Goal: Information Seeking & Learning: Find contact information

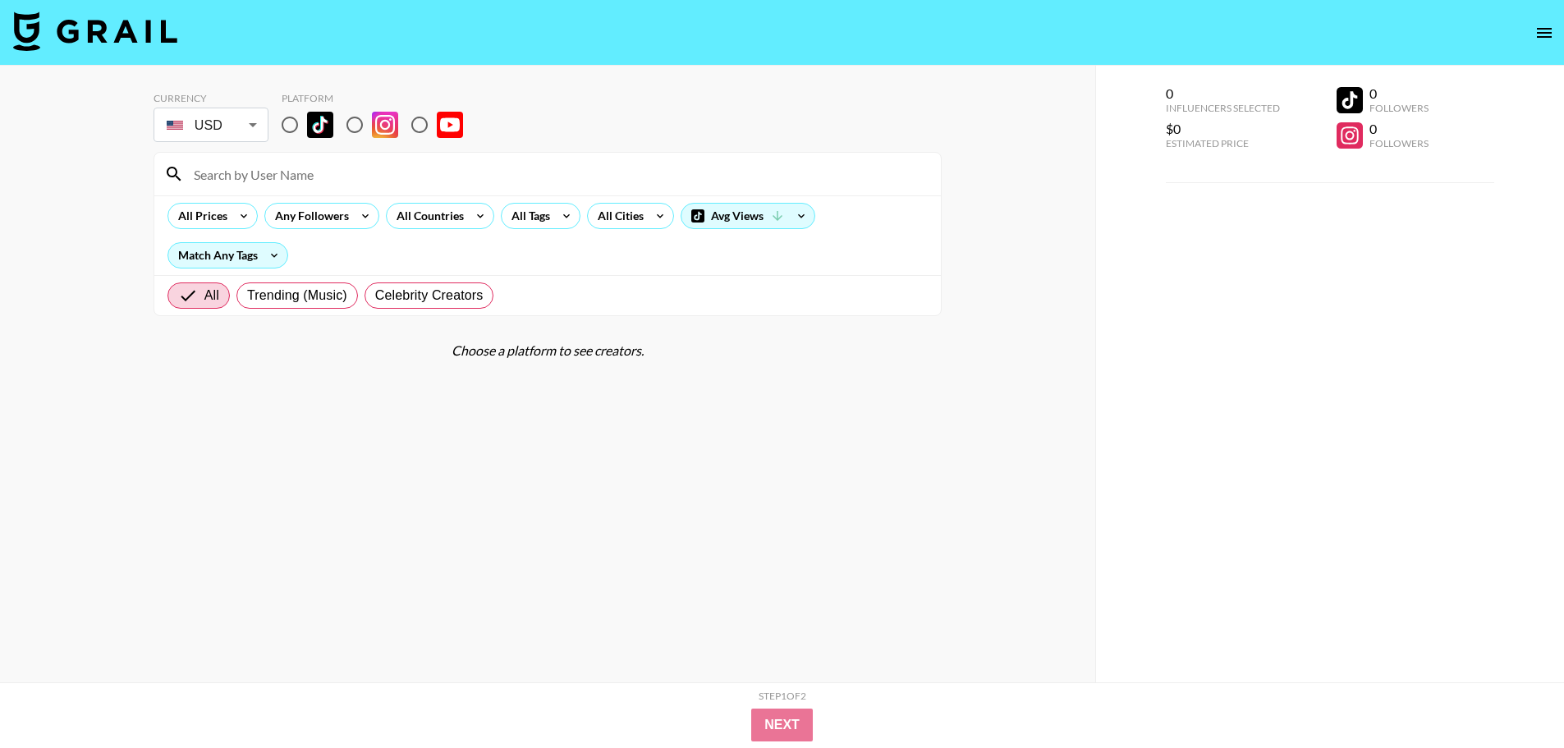
click at [629, 425] on section "Currency USD USD ​ Platform All Prices Any Followers All Countries All Tags All…" at bounding box center [548, 387] width 788 height 617
click at [243, 126] on body "Currency USD USD ​ Platform All Prices Any Followers All Countries All Tags All…" at bounding box center [782, 407] width 1564 height 814
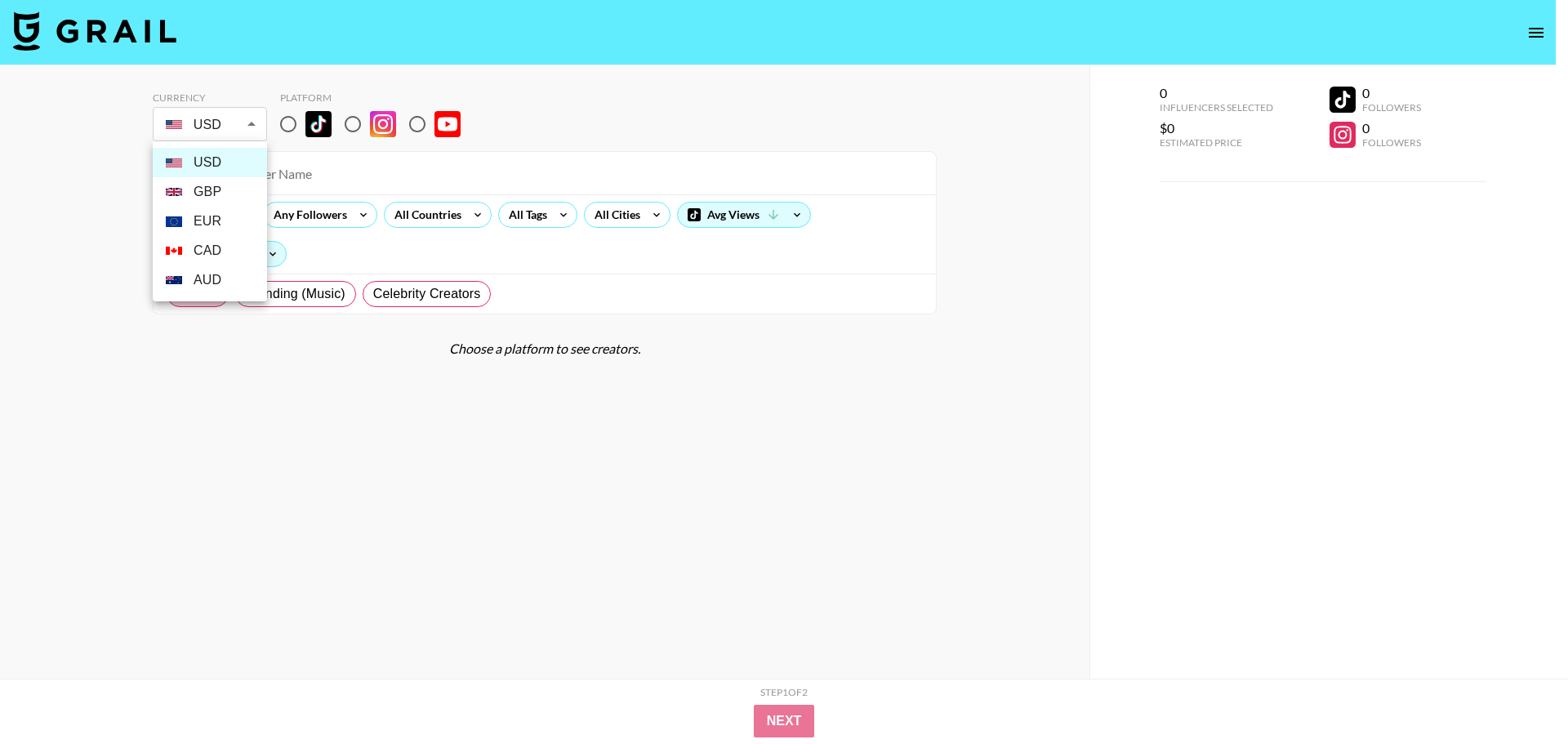
click at [323, 427] on div at bounding box center [784, 372] width 1568 height 744
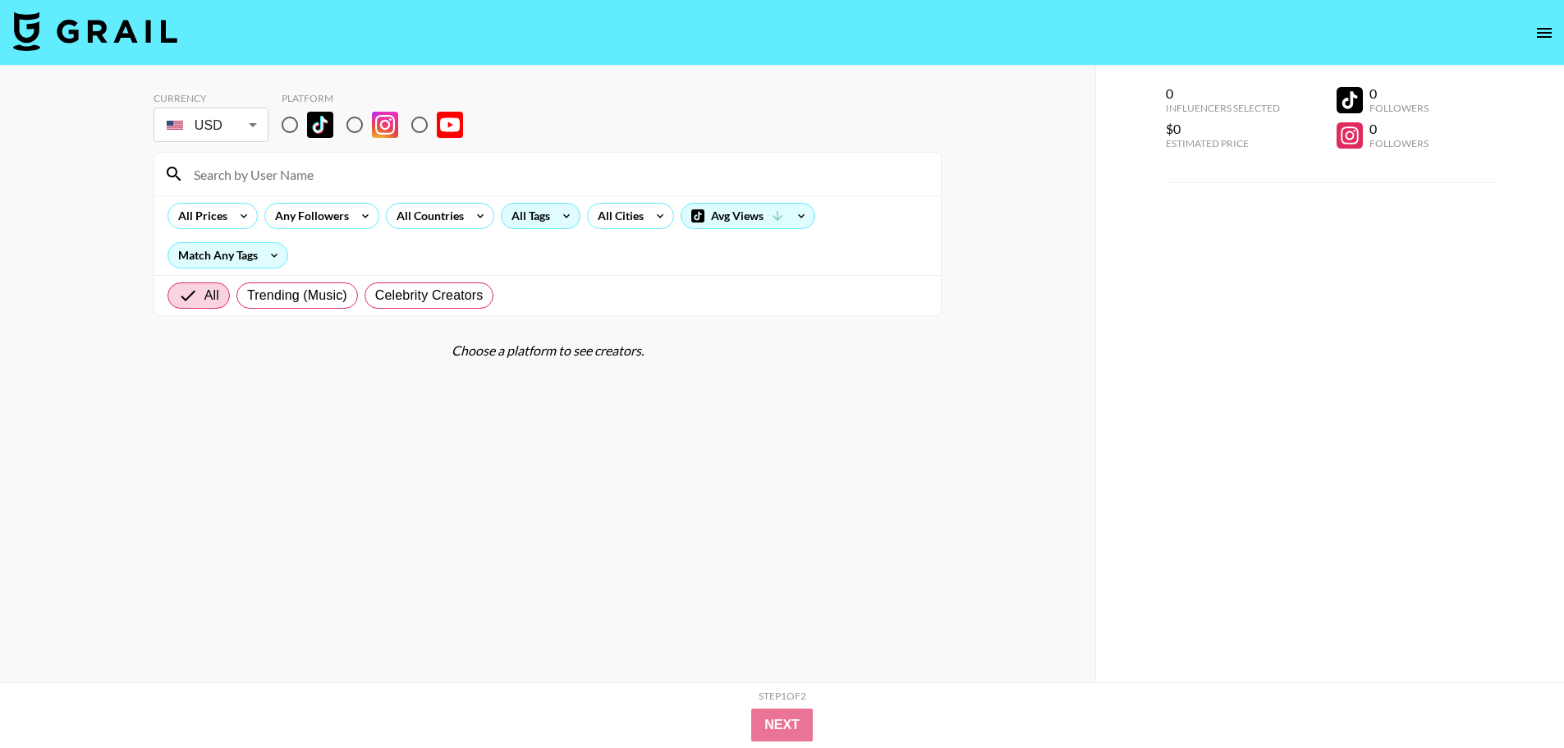
click at [544, 216] on div "All Tags" at bounding box center [528, 216] width 52 height 25
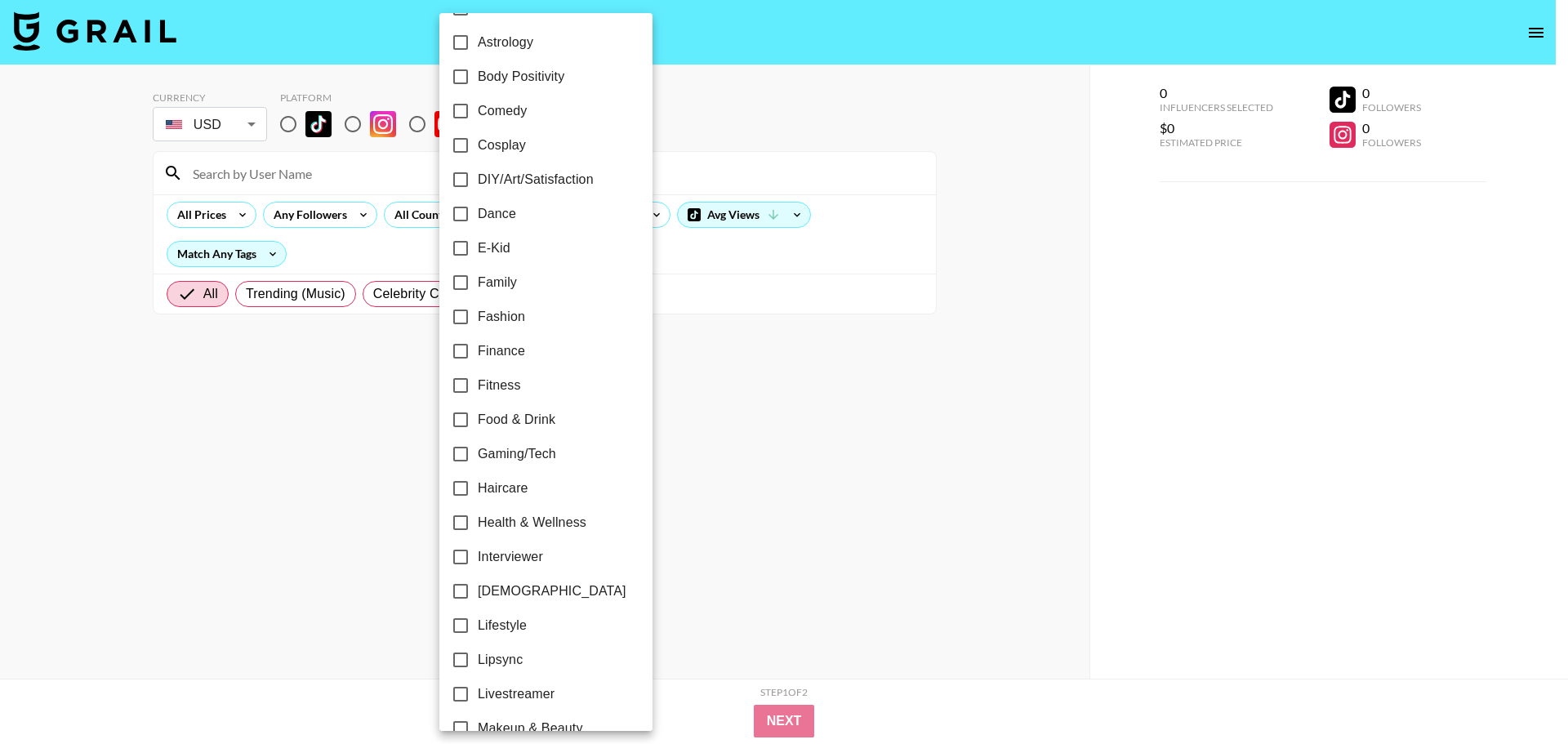
scroll to position [245, 0]
click at [530, 206] on label "Dance" at bounding box center [535, 210] width 183 height 34
click at [478, 206] on input "Dance" at bounding box center [461, 210] width 34 height 34
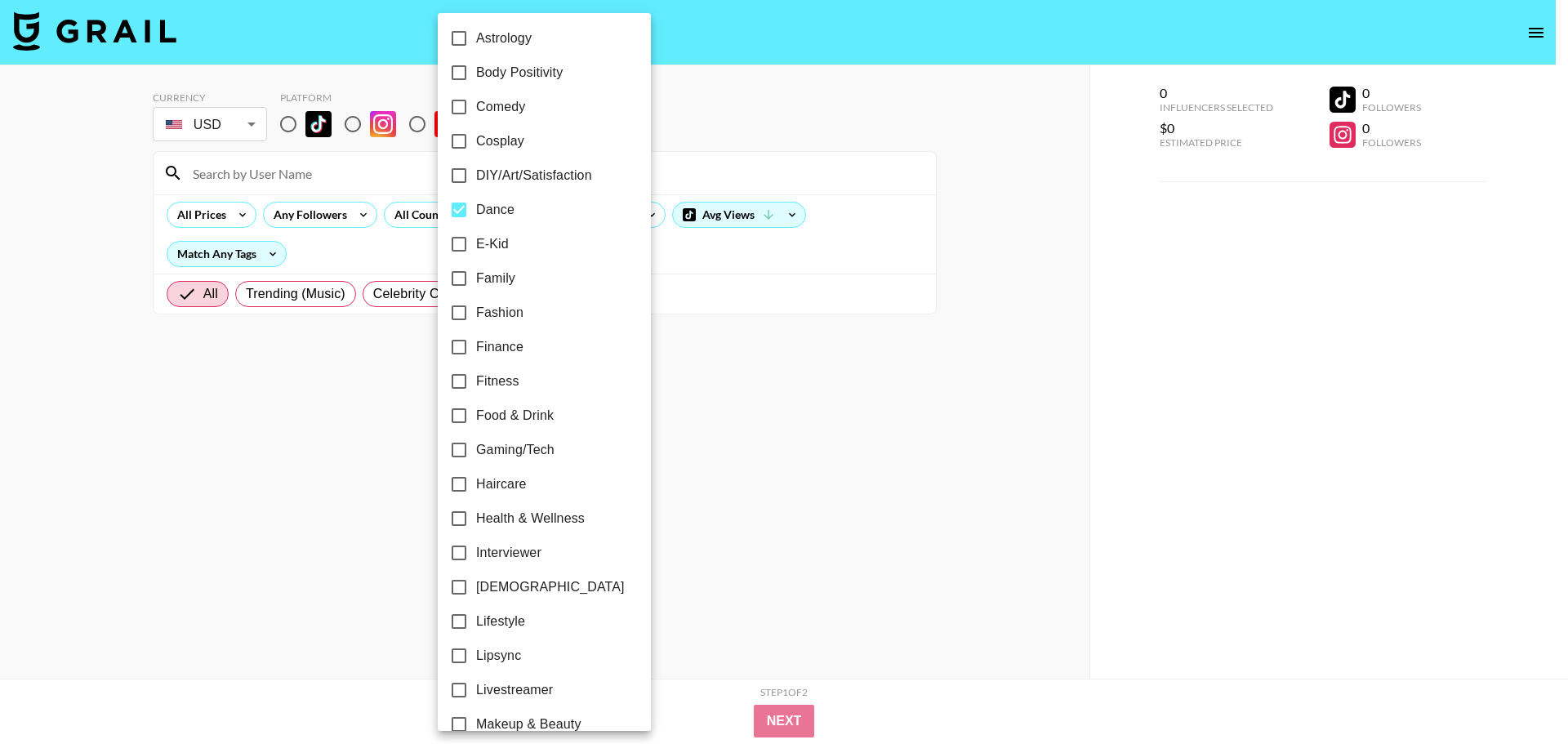
click at [530, 206] on label "Dance" at bounding box center [533, 210] width 183 height 34
click at [477, 206] on input "Dance" at bounding box center [459, 210] width 34 height 34
checkbox input "false"
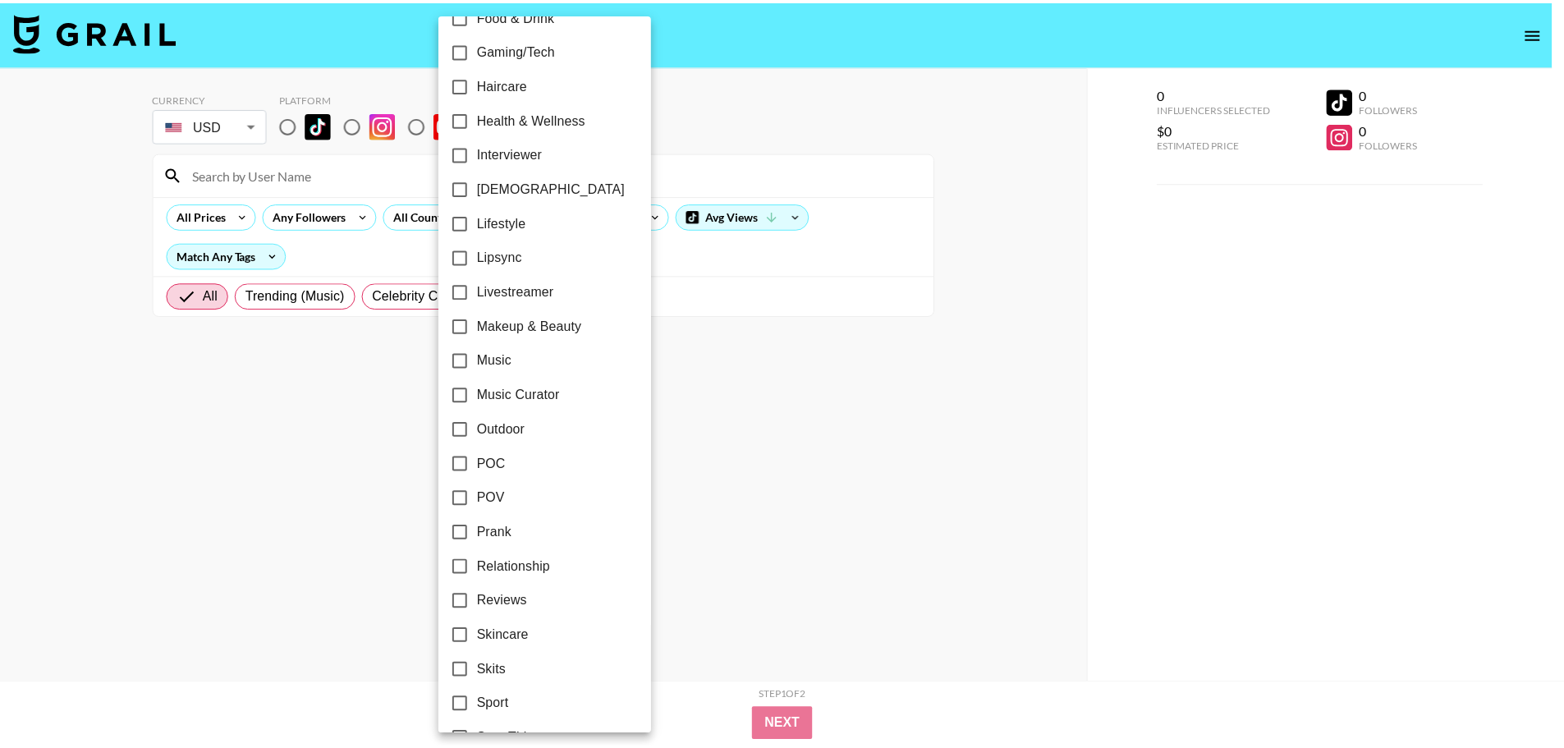
scroll to position [739, 0]
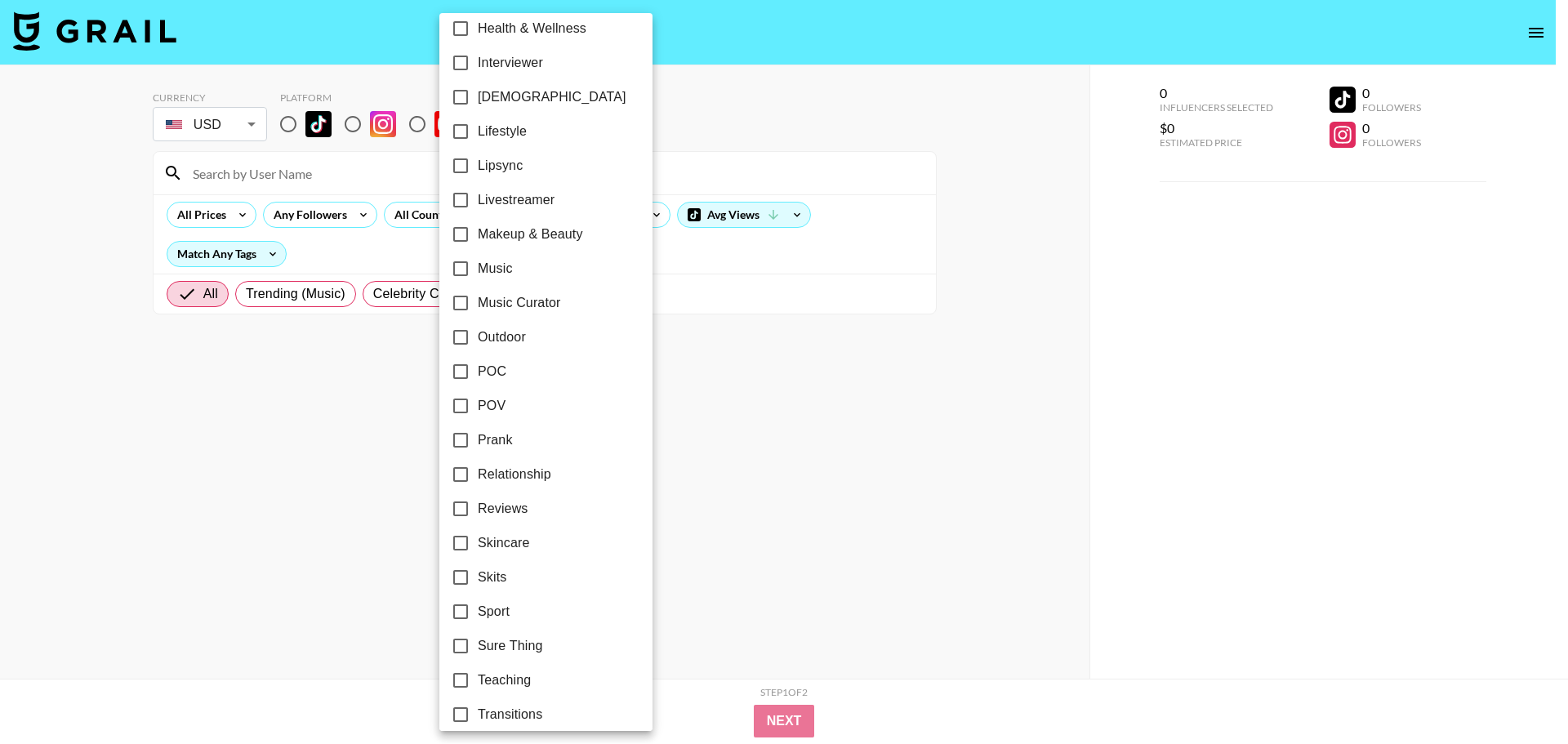
click at [495, 269] on span "Music" at bounding box center [494, 269] width 35 height 20
click at [478, 269] on input "Music" at bounding box center [461, 269] width 34 height 34
checkbox input "true"
click at [474, 299] on input "Music Curator" at bounding box center [459, 302] width 34 height 34
checkbox input "true"
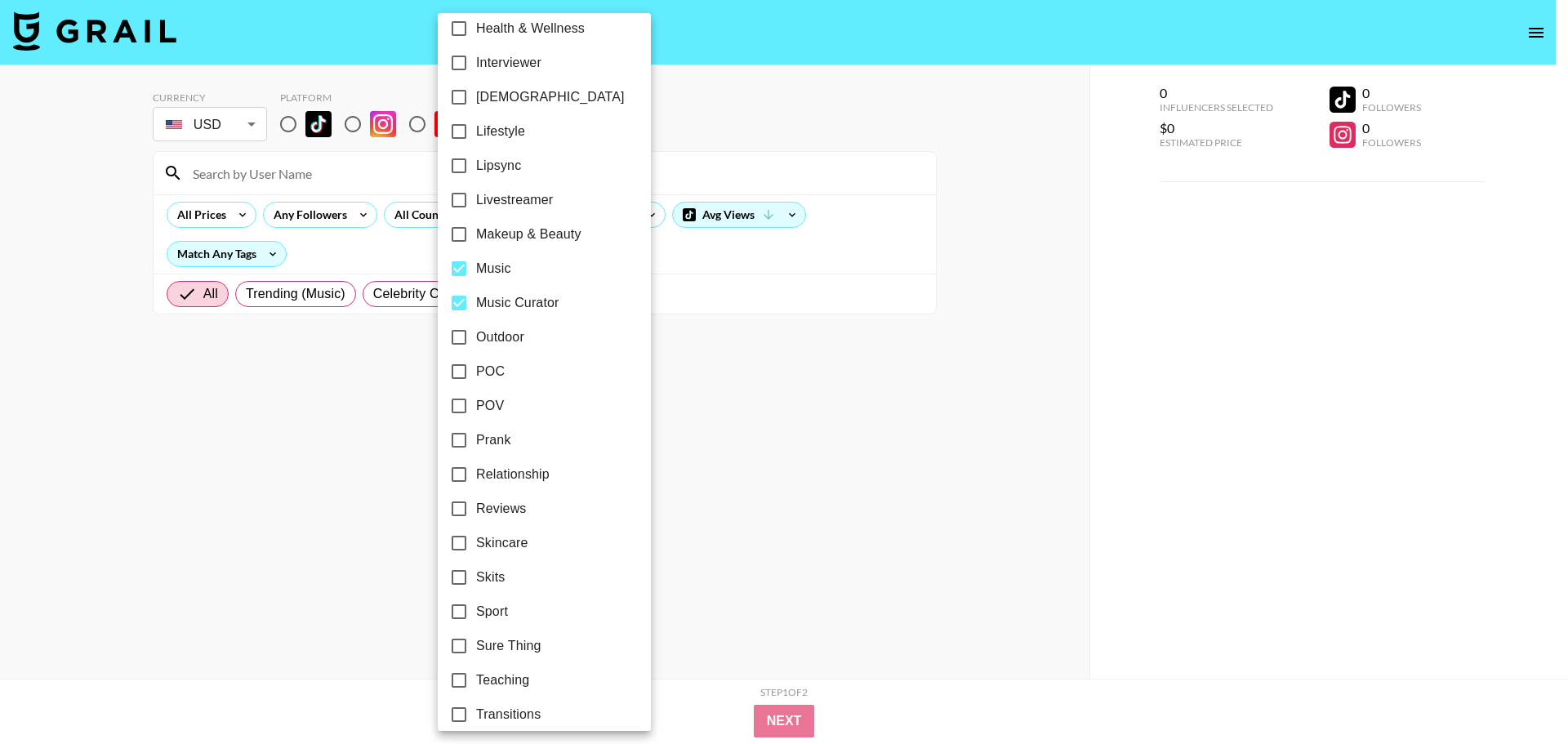
click at [774, 586] on div at bounding box center [784, 372] width 1568 height 744
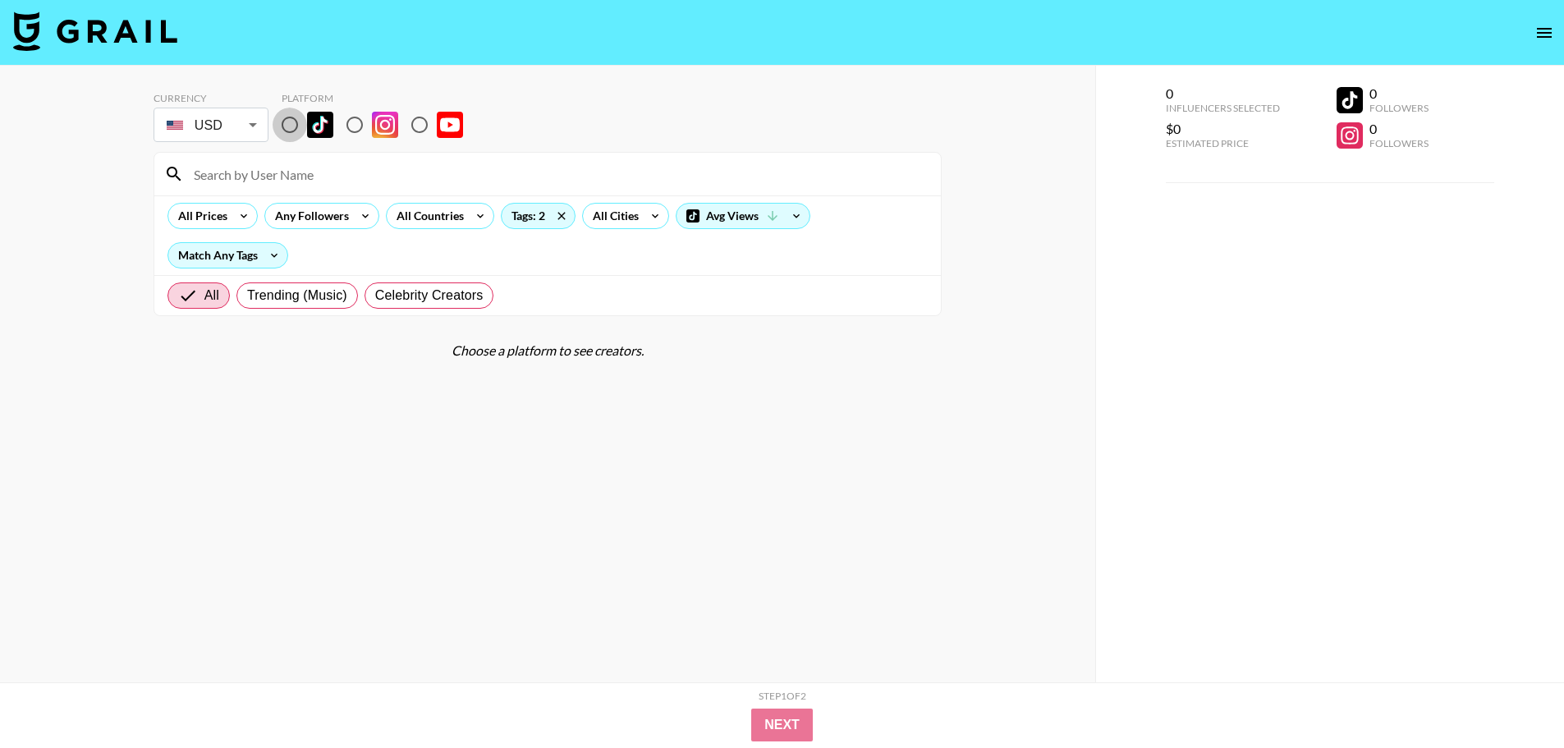
click at [300, 127] on input "radio" at bounding box center [290, 125] width 34 height 34
radio input "true"
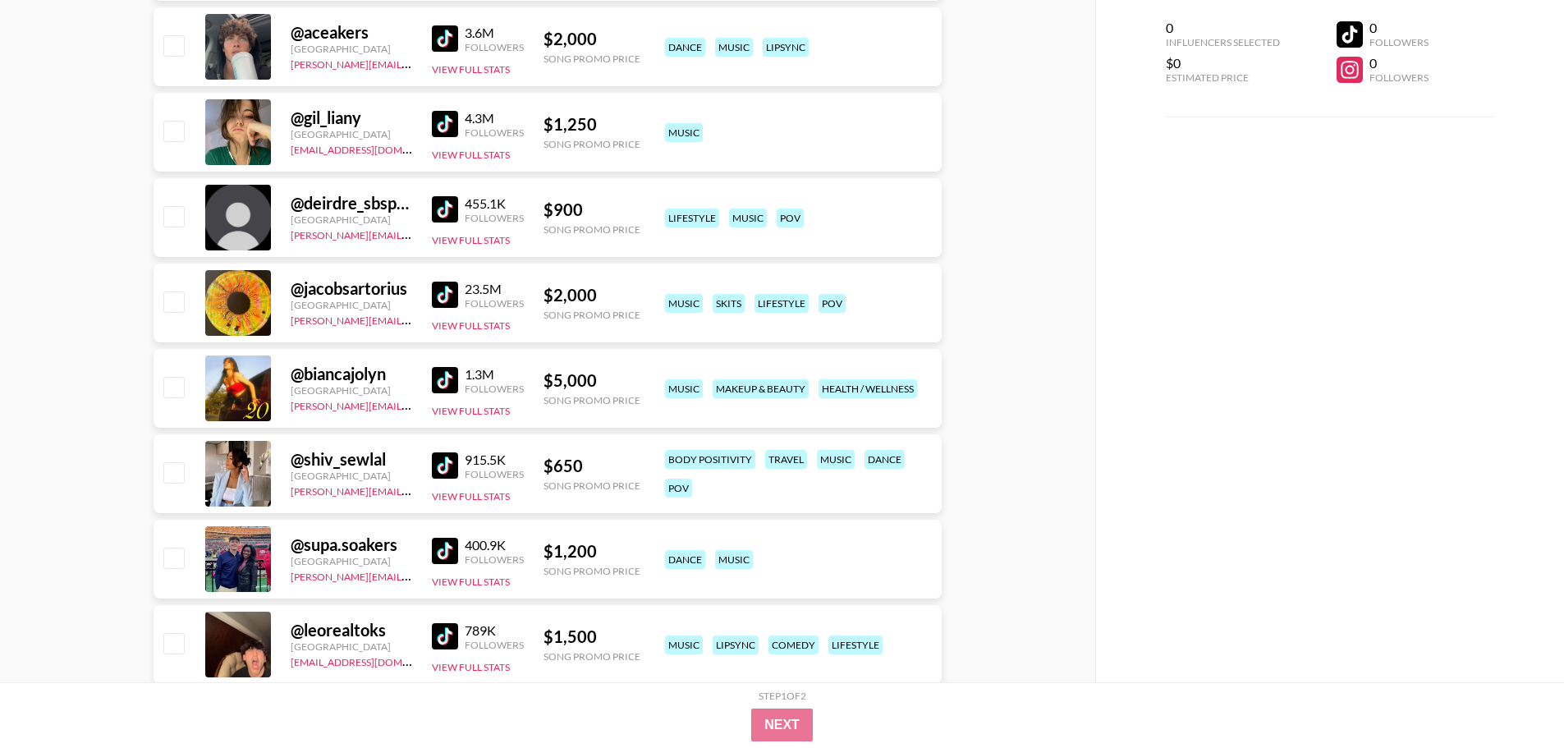
scroll to position [0, 0]
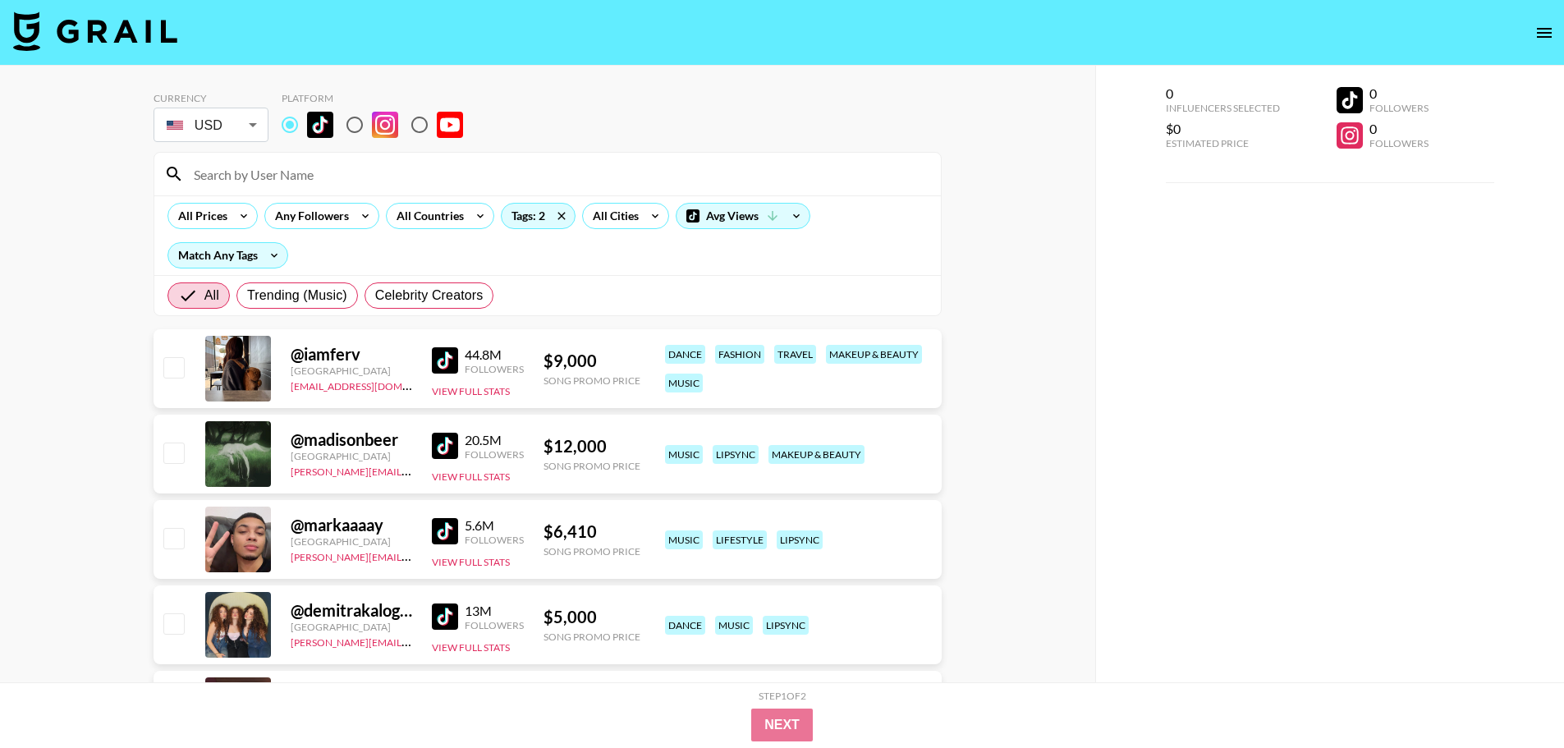
click at [312, 334] on div "@ iamferv [GEOGRAPHIC_DATA] [EMAIL_ADDRESS][DOMAIN_NAME] 44.8M Followers View F…" at bounding box center [548, 368] width 788 height 79
click at [318, 350] on div "@ iamferv" at bounding box center [352, 354] width 122 height 21
click at [367, 360] on div "@ iamferv" at bounding box center [352, 354] width 122 height 21
click at [485, 354] on div "44.8M" at bounding box center [494, 355] width 59 height 16
click at [499, 356] on div "44.8M" at bounding box center [494, 355] width 59 height 16
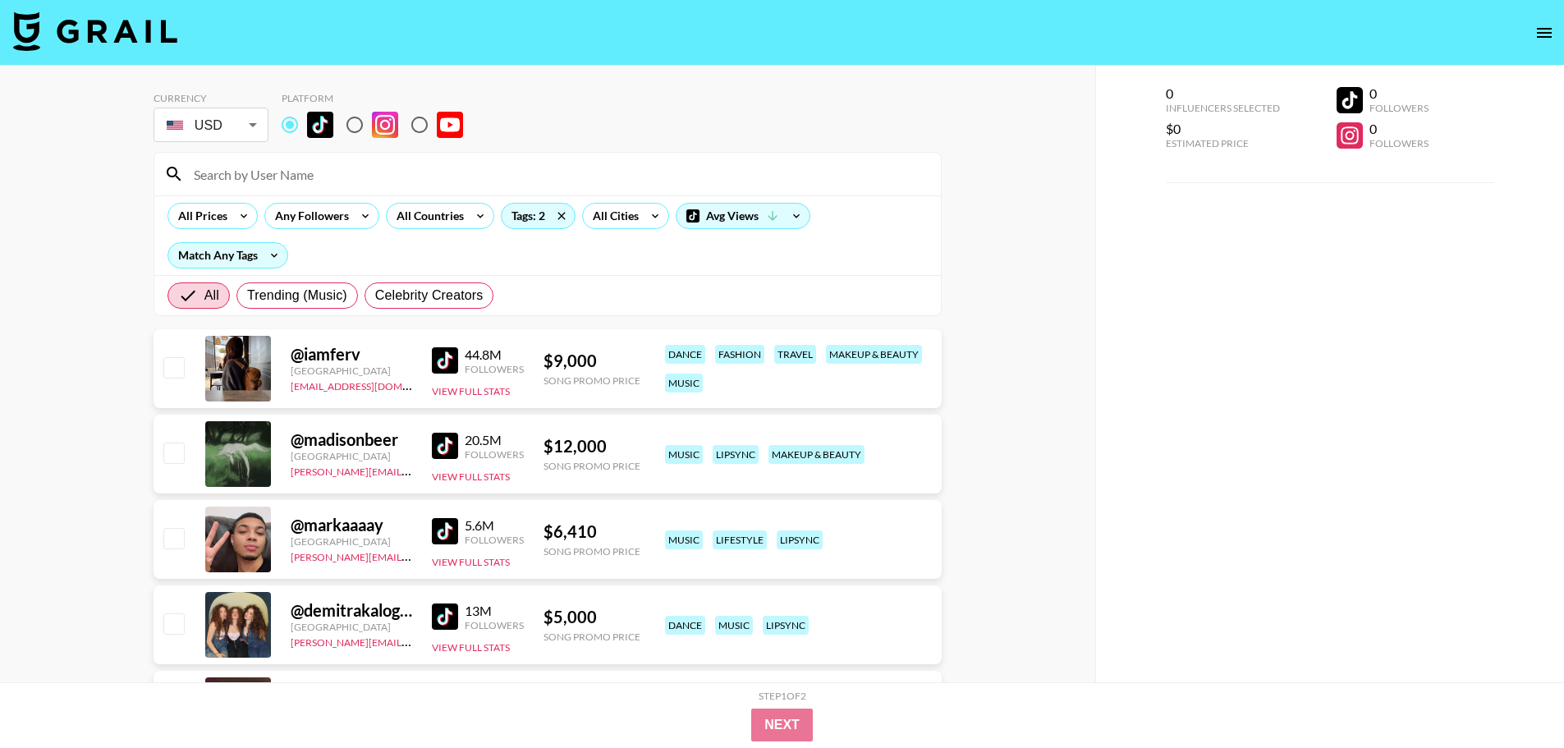
click at [569, 360] on div "$ 9,000" at bounding box center [592, 361] width 97 height 21
click at [504, 370] on div "Followers" at bounding box center [494, 369] width 59 height 12
click at [425, 366] on div "@ iamferv [GEOGRAPHIC_DATA] [EMAIL_ADDRESS][DOMAIN_NAME] 44.8M Followers View F…" at bounding box center [548, 368] width 788 height 79
click at [367, 366] on div "[GEOGRAPHIC_DATA]" at bounding box center [352, 371] width 122 height 12
drag, startPoint x: 374, startPoint y: 351, endPoint x: 288, endPoint y: 347, distance: 86.4
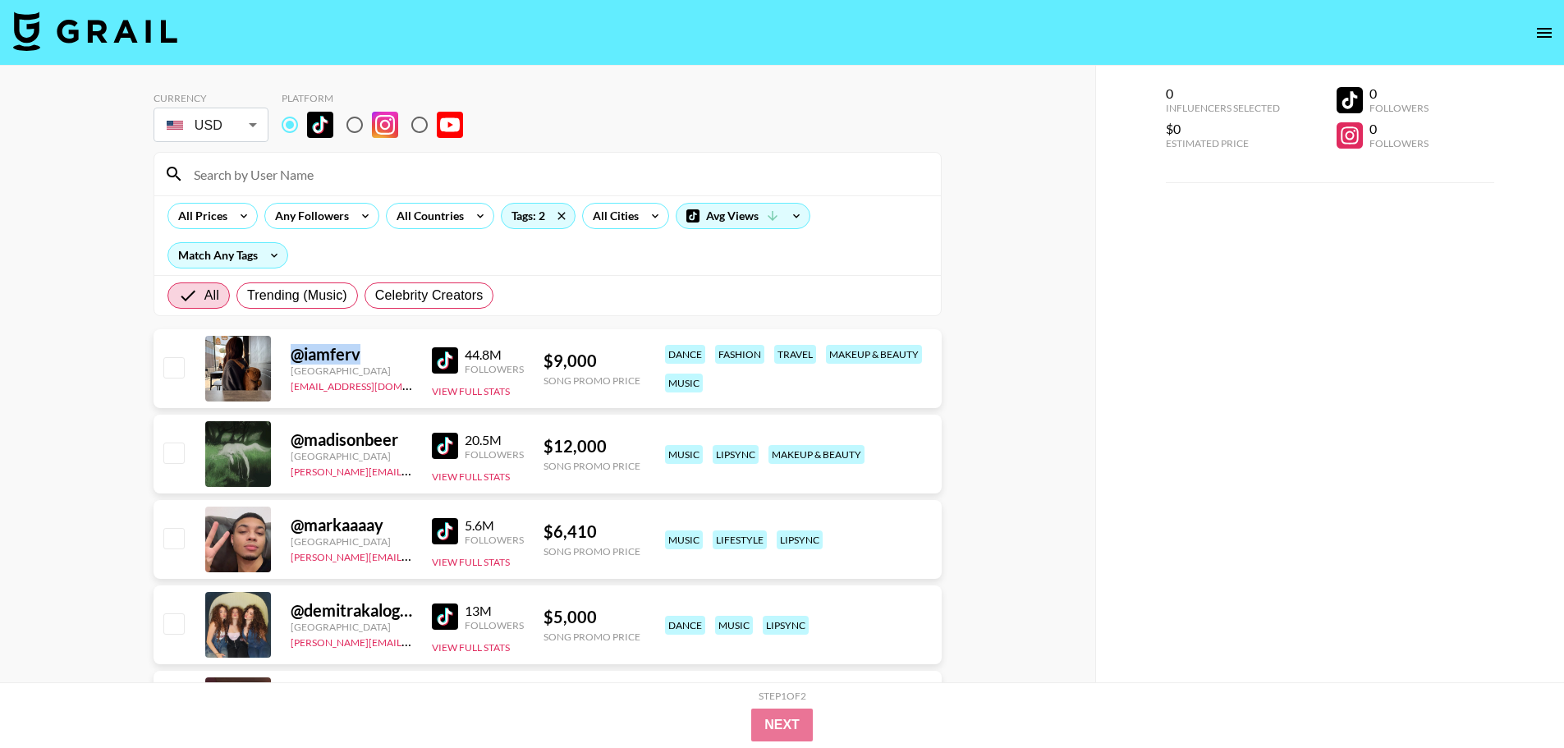
click at [288, 347] on div "@ iamferv [GEOGRAPHIC_DATA] [EMAIL_ADDRESS][DOMAIN_NAME] 44.8M Followers View F…" at bounding box center [548, 368] width 788 height 79
copy div "@ iamferv"
